Goal: Navigation & Orientation: Find specific page/section

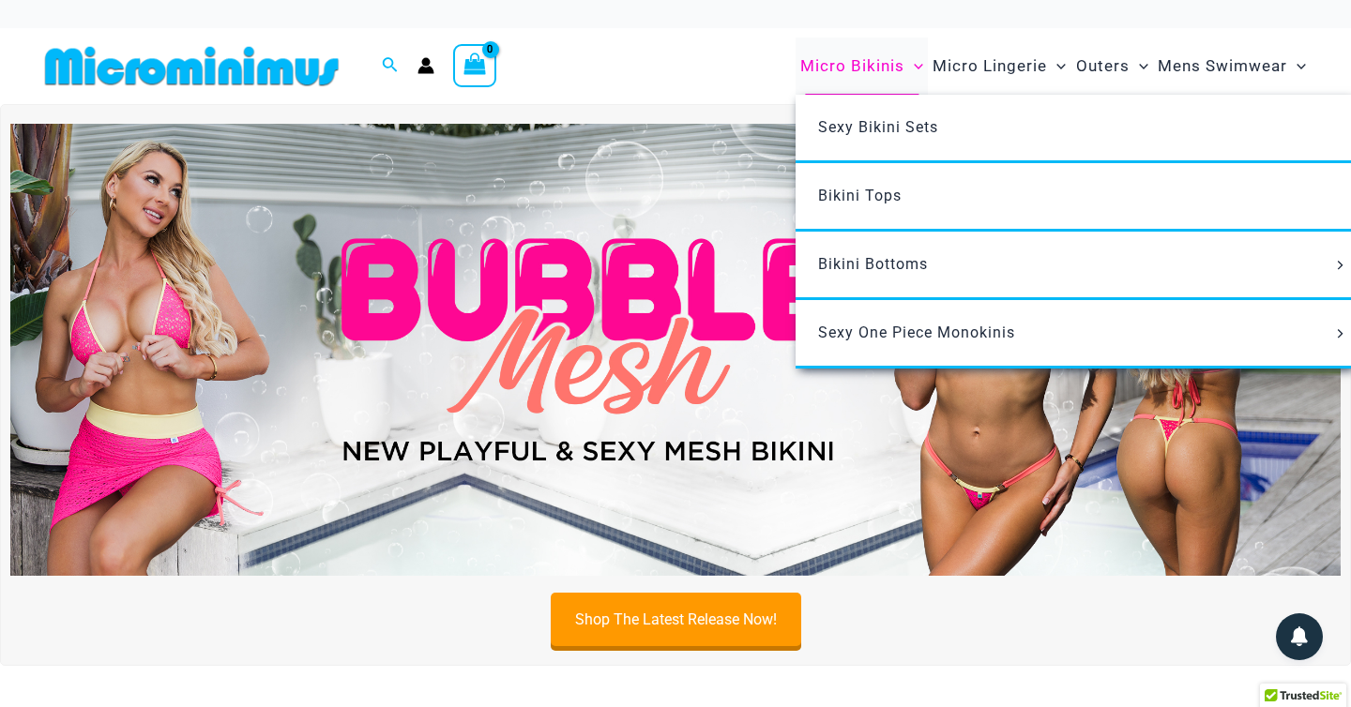
type input "*********"
click at [885, 68] on span "Micro Bikinis" at bounding box center [852, 66] width 104 height 48
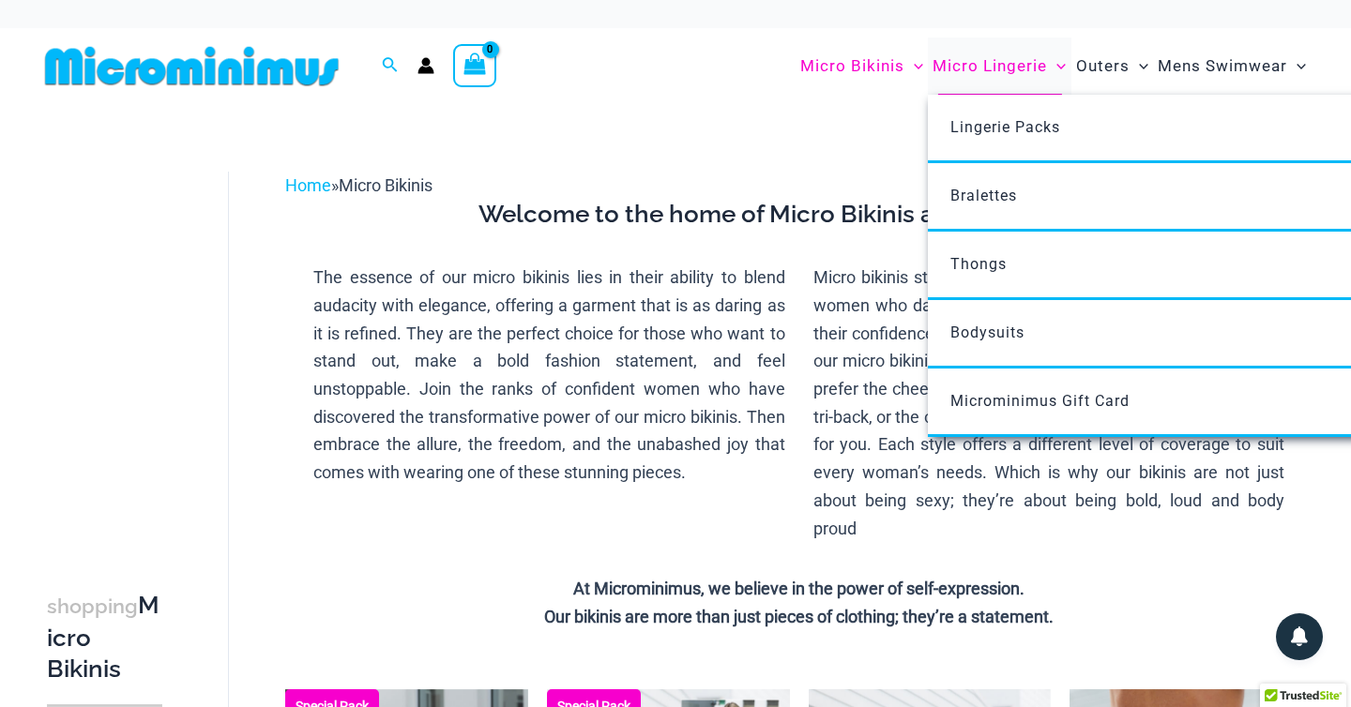
type input "*********"
click at [988, 58] on span "Micro Lingerie" at bounding box center [990, 66] width 114 height 48
